Goal: Transaction & Acquisition: Purchase product/service

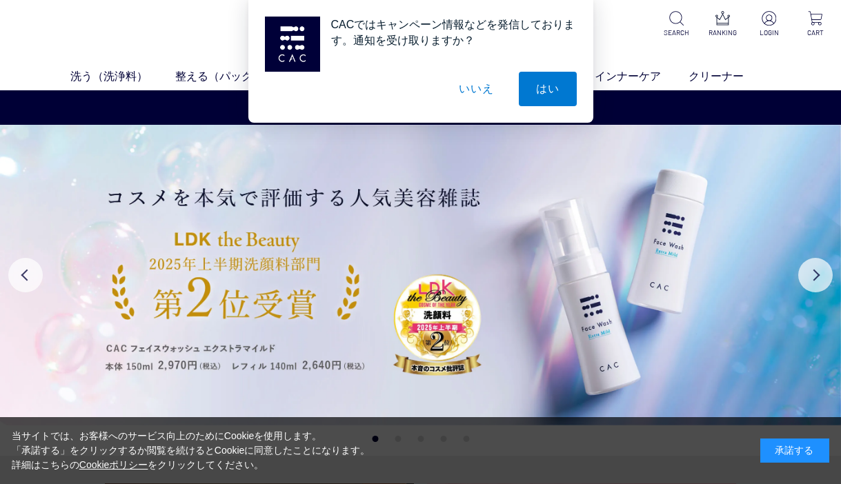
click at [477, 86] on button "いいえ" at bounding box center [475, 89] width 69 height 34
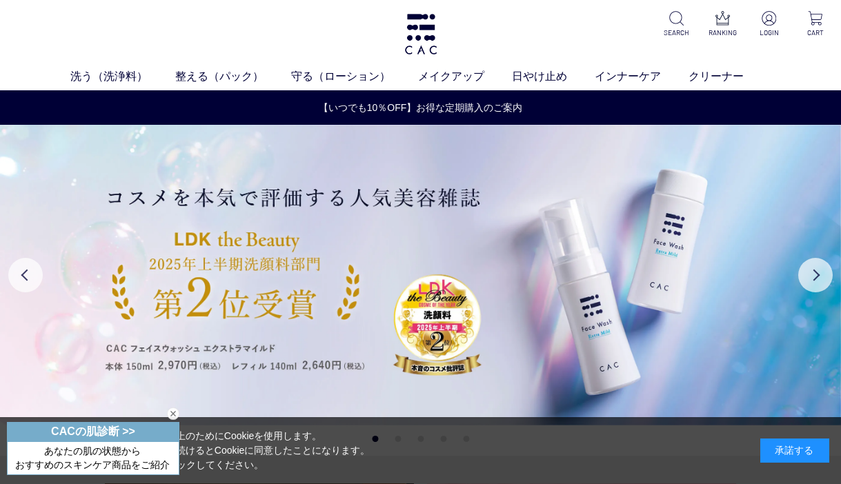
click at [804, 454] on div "承諾する" at bounding box center [794, 451] width 69 height 24
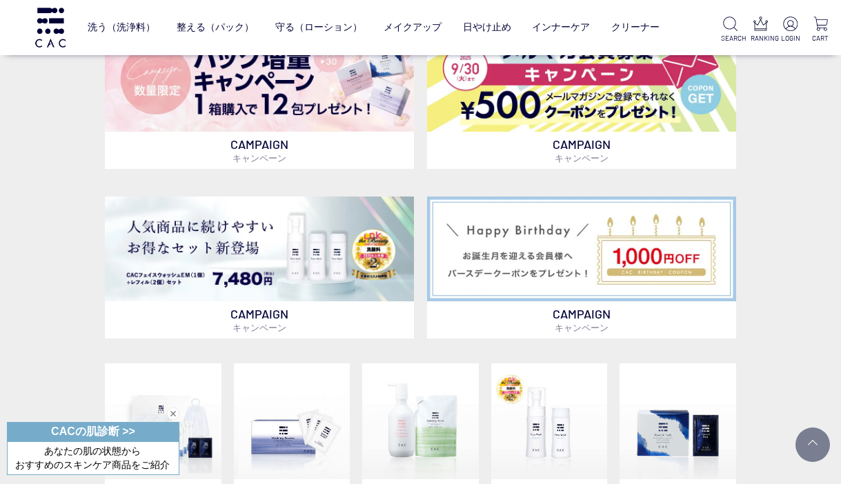
scroll to position [616, 0]
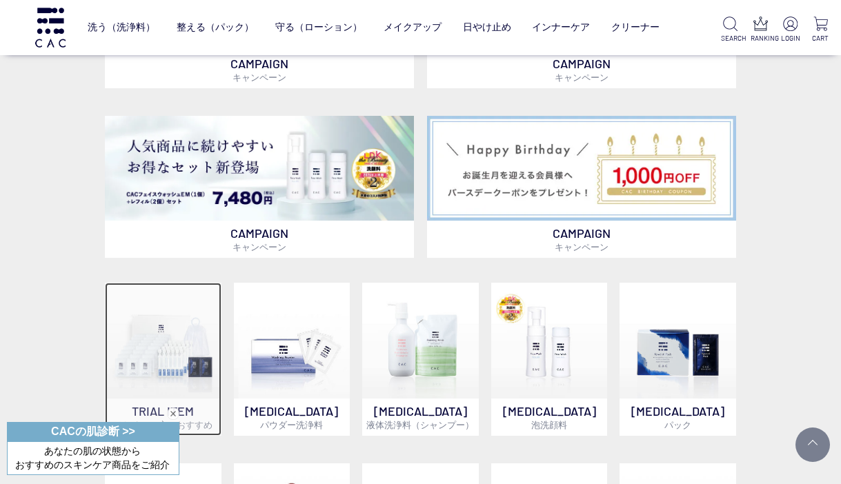
click at [198, 322] on img at bounding box center [163, 341] width 116 height 116
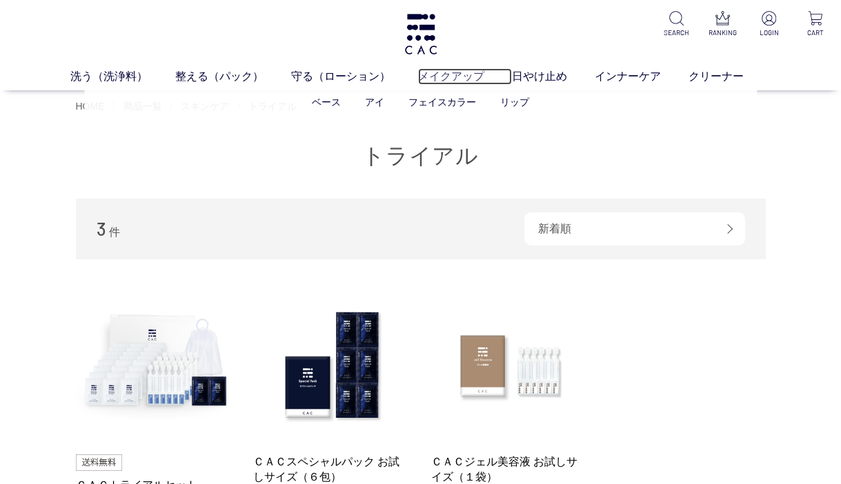
click at [464, 78] on link "メイクアップ" at bounding box center [465, 76] width 94 height 17
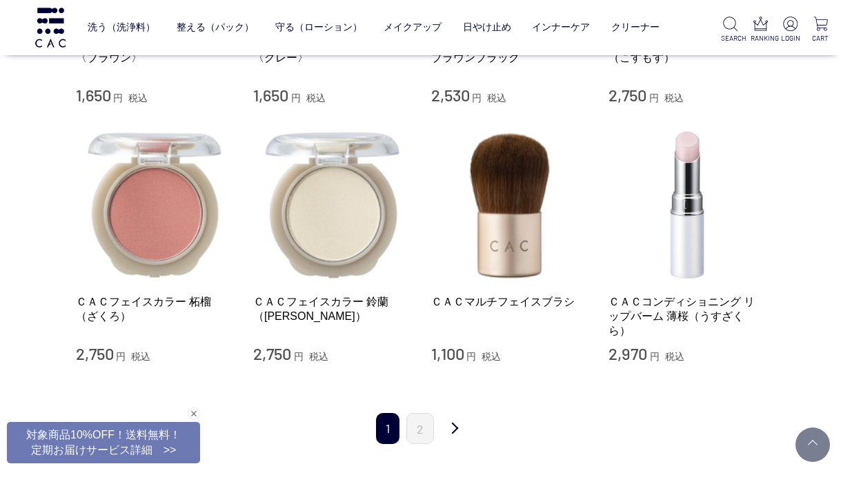
scroll to position [1298, 0]
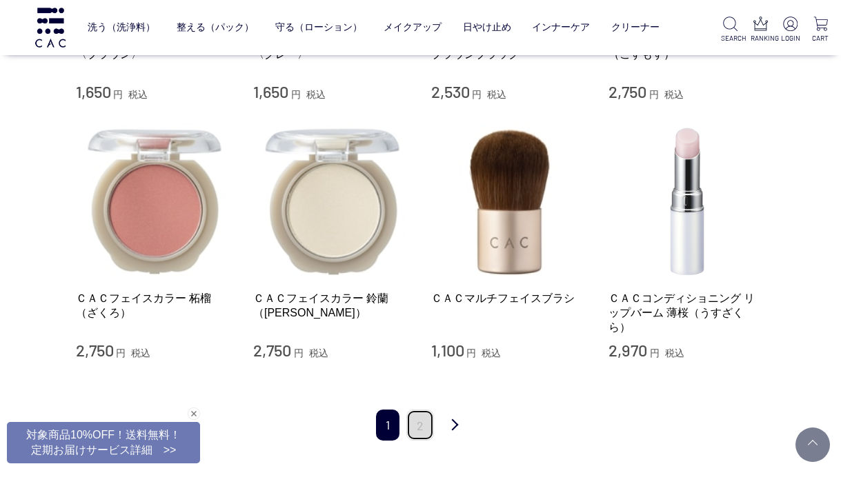
click at [415, 433] on link "2" at bounding box center [420, 425] width 28 height 31
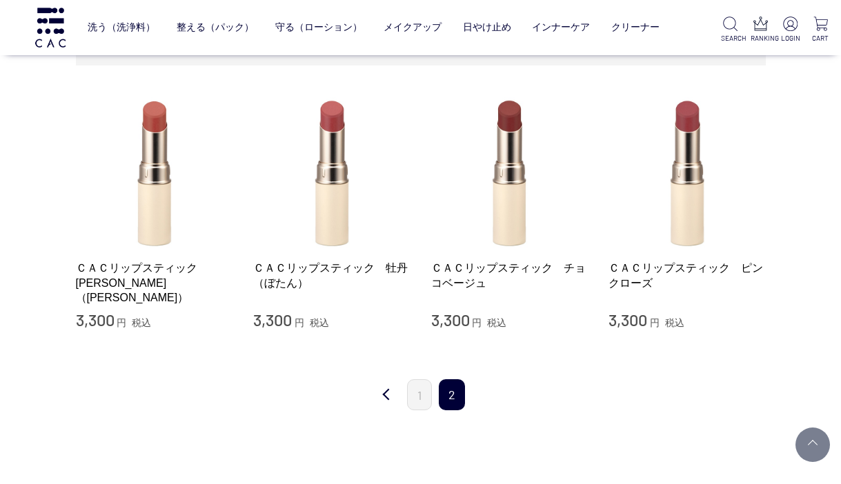
scroll to position [270, 0]
click at [154, 255] on div "ＣＡＣリップスティック　茜（あかね） 3,300 円 税込" at bounding box center [154, 211] width 157 height 238
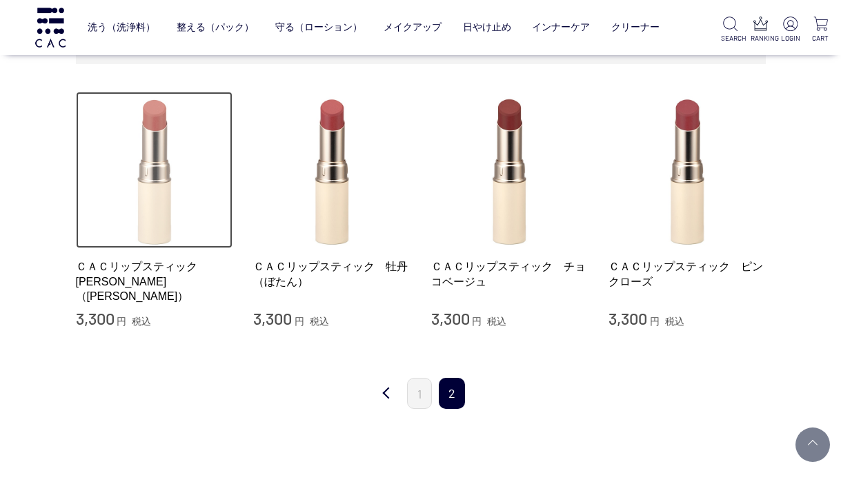
click at [151, 219] on img at bounding box center [154, 170] width 157 height 157
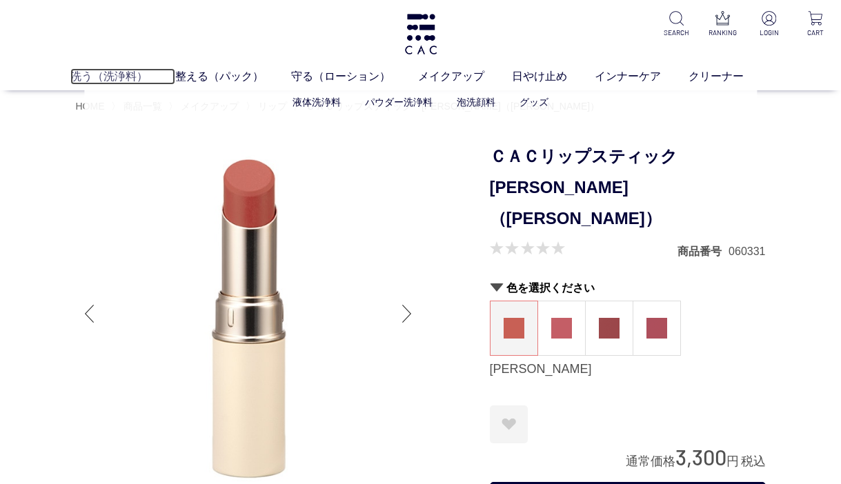
click at [111, 74] on link "洗う（洗浄料）" at bounding box center [122, 76] width 105 height 17
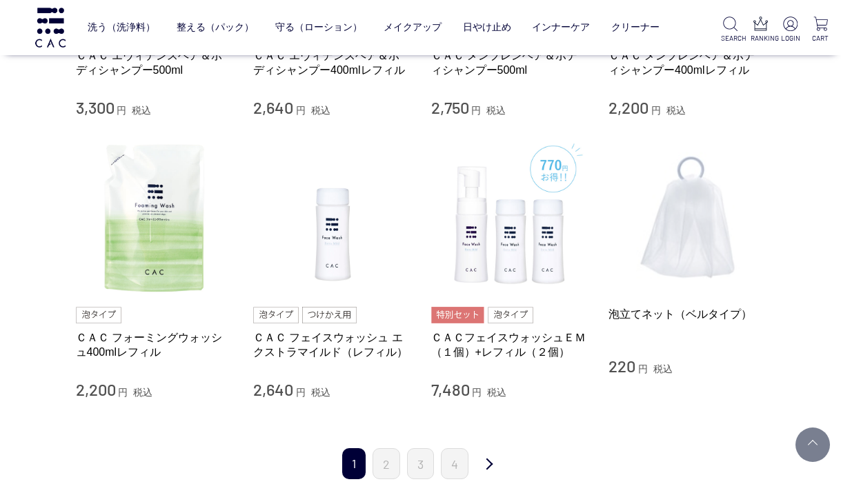
scroll to position [1314, 0]
